Goal: Task Accomplishment & Management: Manage account settings

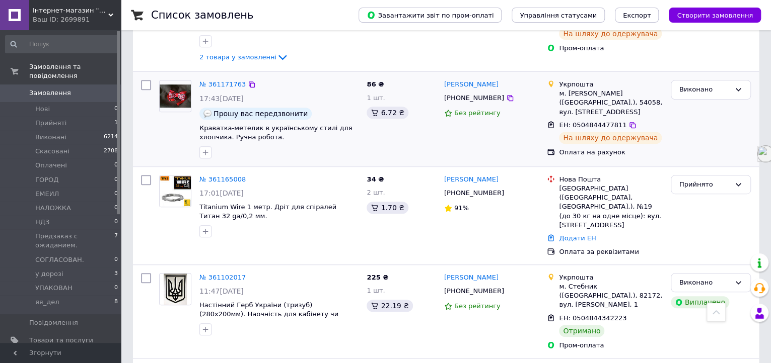
scroll to position [315, 0]
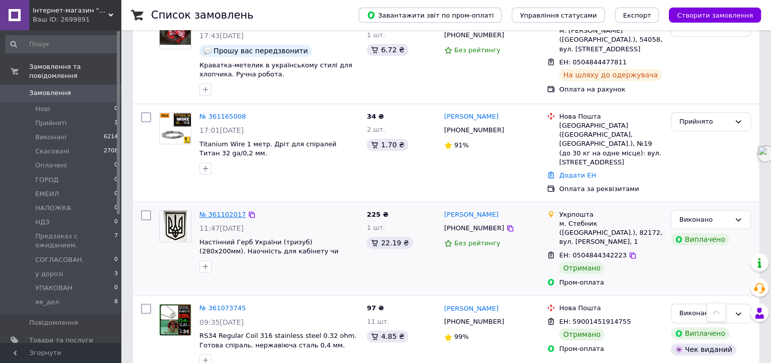
click at [228, 211] on link "№ 361102017" at bounding box center [222, 215] width 46 height 8
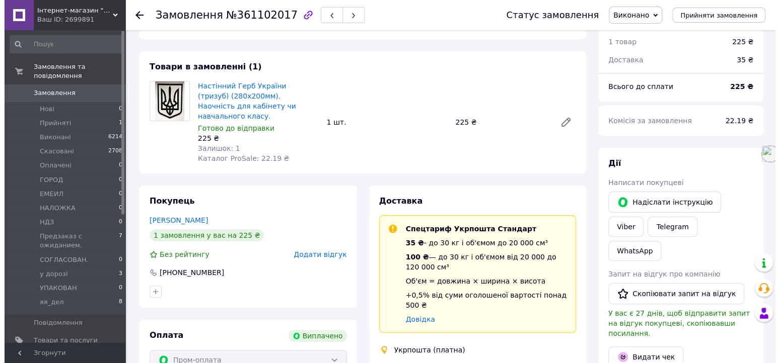
scroll to position [63, 0]
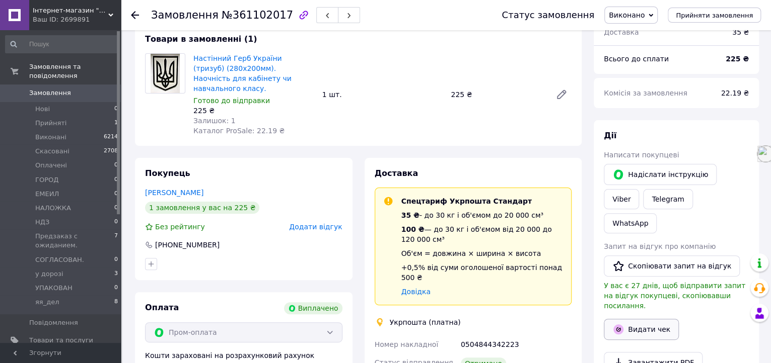
click at [648, 319] on button "Видати чек" at bounding box center [640, 329] width 75 height 21
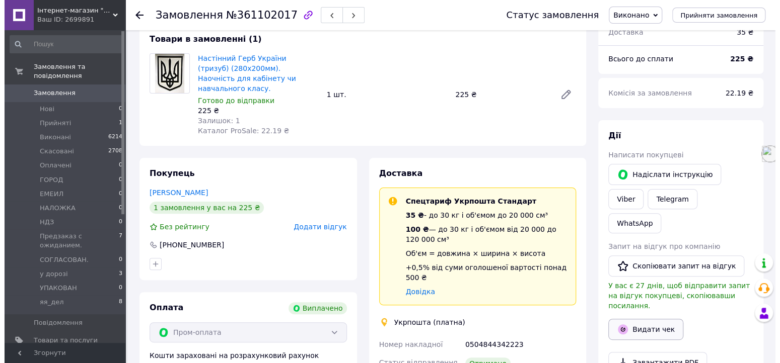
scroll to position [28, 0]
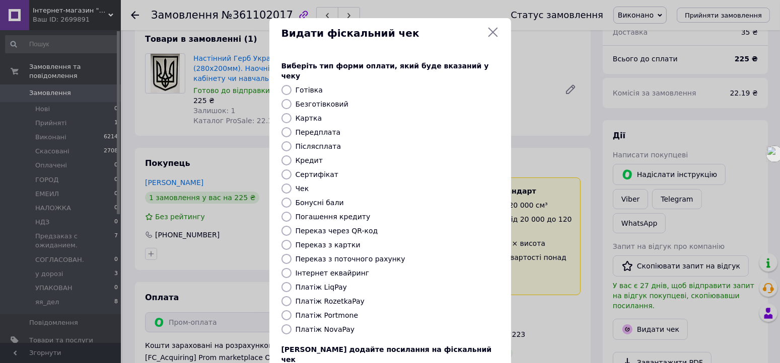
click at [284, 296] on input "Платіж RozetkaPay" at bounding box center [286, 301] width 10 height 10
radio input "true"
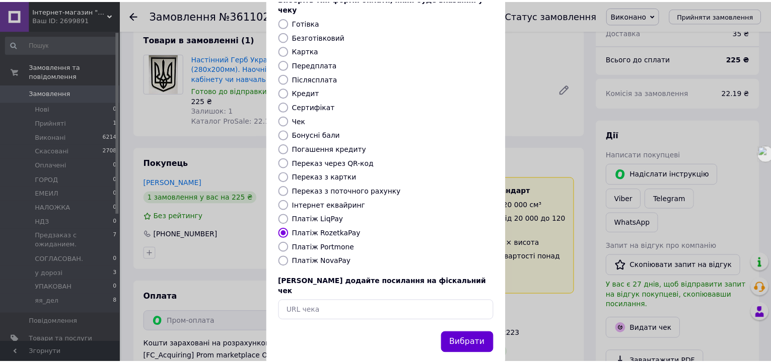
scroll to position [68, 0]
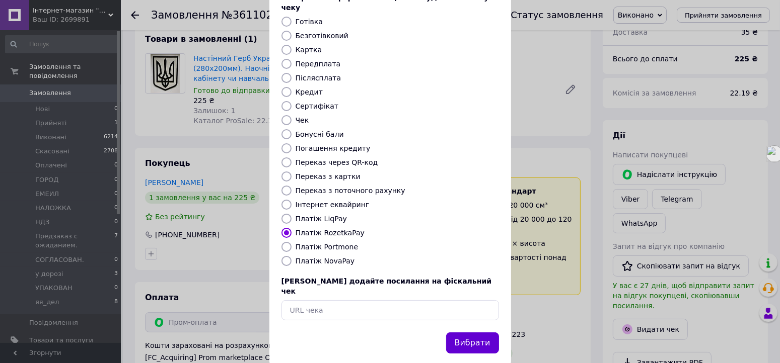
click at [474, 333] on button "Вибрати" at bounding box center [472, 344] width 53 height 22
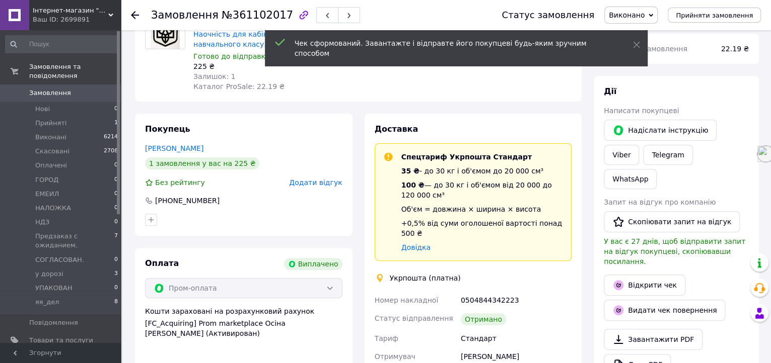
scroll to position [126, 0]
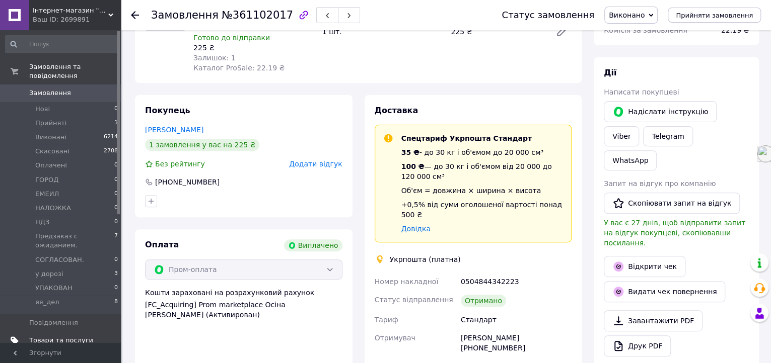
click at [71, 336] on span "Товари та послуги" at bounding box center [61, 340] width 64 height 9
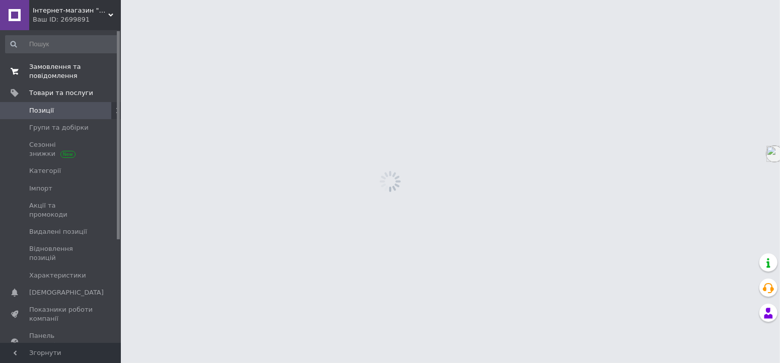
click at [69, 75] on span "Замовлення та повідомлення" at bounding box center [61, 71] width 64 height 18
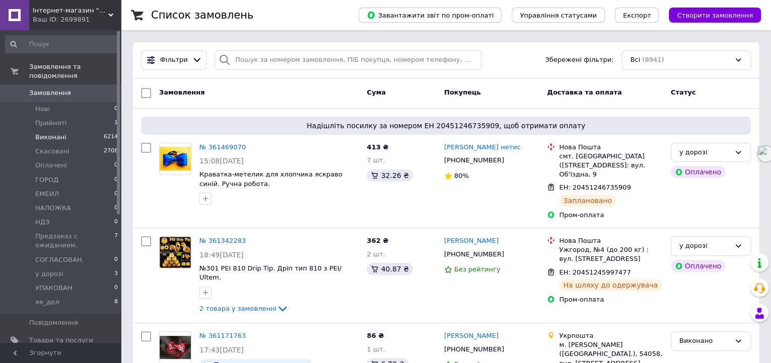
click at [77, 130] on li "Виконані 6214" at bounding box center [62, 137] width 124 height 14
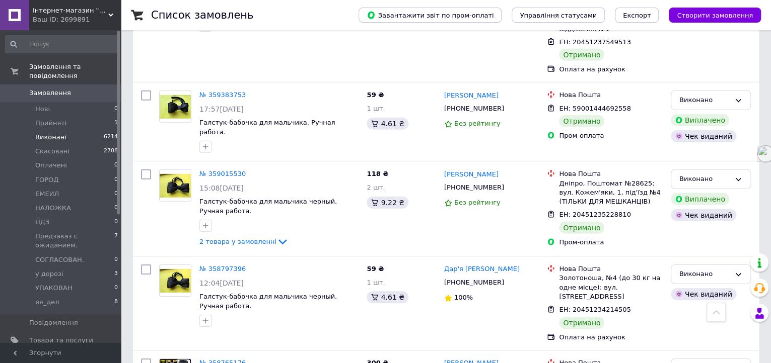
scroll to position [1649, 0]
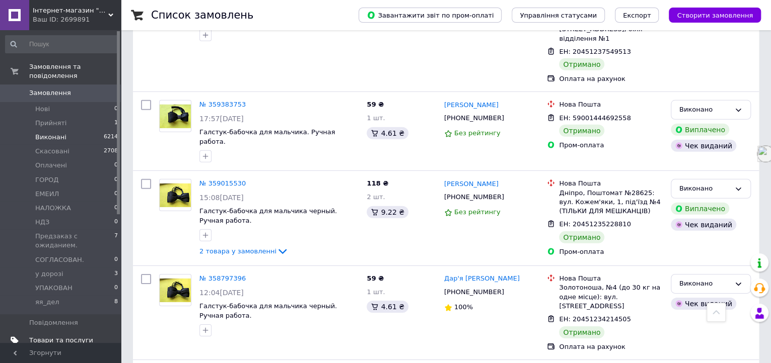
click at [74, 336] on span "Товари та послуги" at bounding box center [61, 340] width 64 height 9
